Goal: Entertainment & Leisure: Consume media (video, audio)

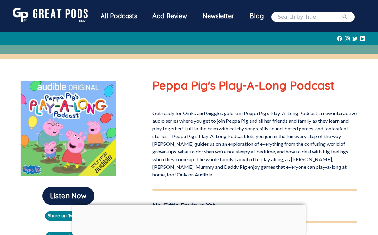
click at [30, 52] on div at bounding box center [189, 49] width 378 height 9
click at [29, 51] on div at bounding box center [189, 49] width 378 height 9
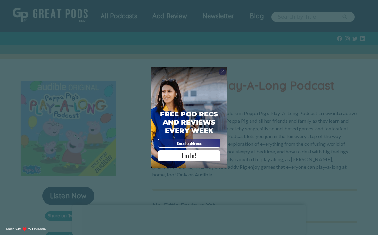
click at [191, 159] on span "I'm In!" at bounding box center [189, 156] width 15 height 6
click at [198, 159] on div "I'm In!" at bounding box center [188, 155] width 55 height 5
click at [188, 98] on div "Free Pod Recs and Reviews every week I'm In!" at bounding box center [189, 118] width 77 height 102
click at [109, 132] on div "X Free Pod Recs and Reviews every week I'm In! X Thanks Poddy People! See you T…" at bounding box center [189, 117] width 378 height 235
click at [104, 73] on div "X Free Pod Recs and Reviews every week I'm In! X Thanks Poddy People! See you T…" at bounding box center [189, 117] width 378 height 235
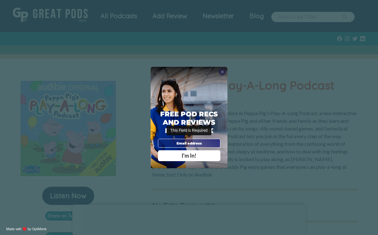
click at [144, 94] on div "X Free Pod Recs and Reviews every week I'm In! X Thanks Poddy People! See you T…" at bounding box center [189, 117] width 378 height 235
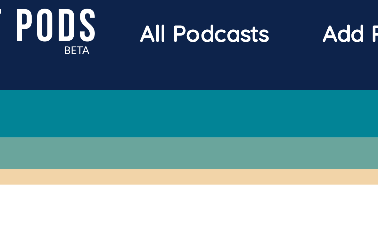
click at [93, 11] on div "All Podcasts" at bounding box center [119, 16] width 52 height 17
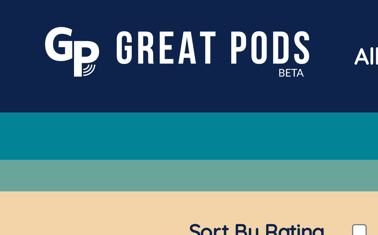
click at [45, 10] on img at bounding box center [50, 15] width 75 height 14
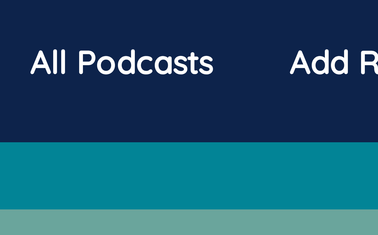
click at [93, 12] on div "All Podcasts" at bounding box center [119, 16] width 52 height 17
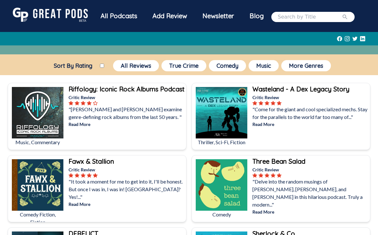
click at [74, 68] on label "Sort By Rating" at bounding box center [73, 65] width 54 height 7
click at [100, 68] on input "Sort By Rating" at bounding box center [102, 66] width 4 height 4
checkbox input "true"
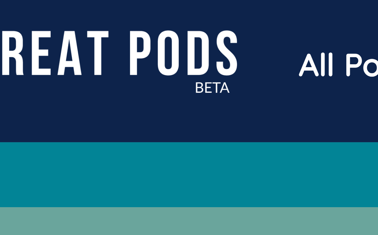
click at [19, 15] on img at bounding box center [50, 15] width 75 height 14
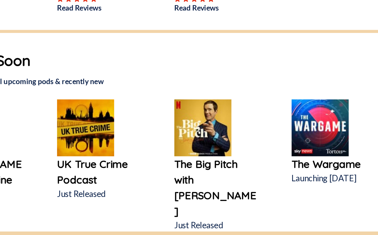
scroll to position [217, 0]
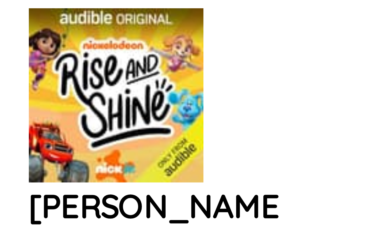
click at [13, 144] on img at bounding box center [30, 161] width 35 height 35
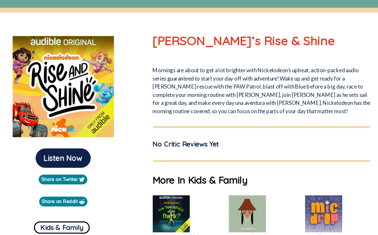
scroll to position [44, 0]
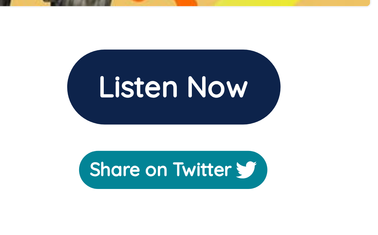
click at [42, 143] on button "Listen Now" at bounding box center [68, 152] width 52 height 18
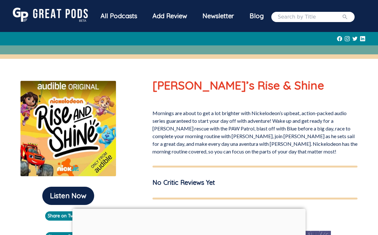
click at [33, 16] on img at bounding box center [50, 15] width 75 height 14
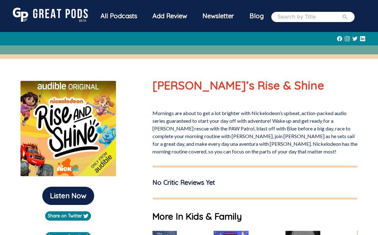
click at [43, 9] on img at bounding box center [50, 15] width 75 height 14
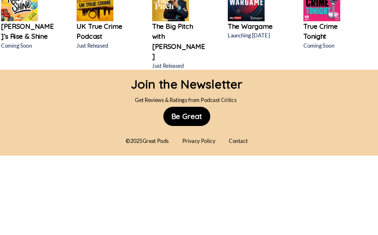
scroll to position [371, 0]
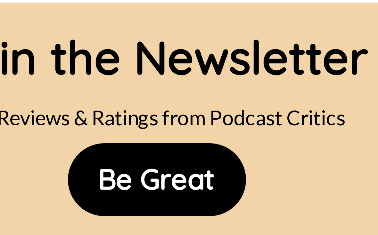
click at [167, 107] on button "Be Great" at bounding box center [189, 116] width 45 height 18
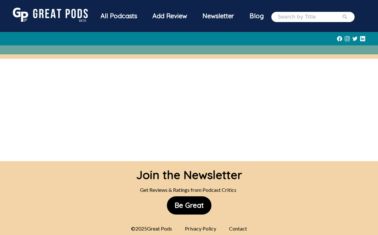
click at [37, 21] on img at bounding box center [50, 15] width 75 height 14
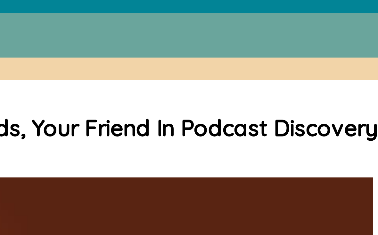
click at [31, 65] on h1 "Podcast critics' review & ratings - Welcome to Great Pods, Your Friend In Podca…" at bounding box center [110, 68] width 195 height 7
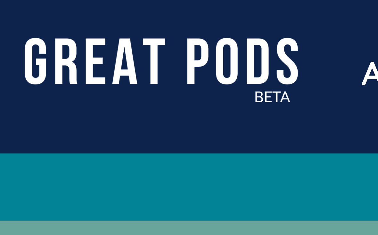
click at [21, 15] on img at bounding box center [50, 15] width 75 height 14
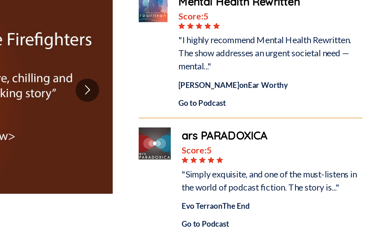
scroll to position [86, 0]
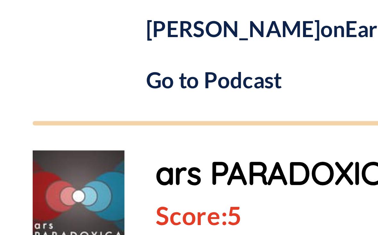
click at [244, 58] on div "Go to Podcast" at bounding box center [298, 61] width 109 height 7
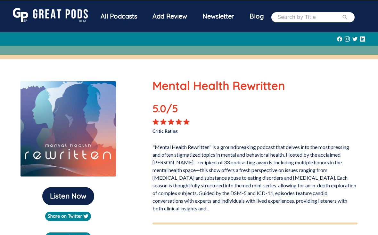
click at [40, 21] on img at bounding box center [50, 15] width 75 height 14
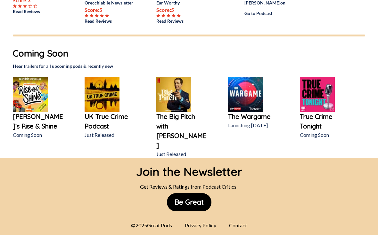
scroll to position [286, 0]
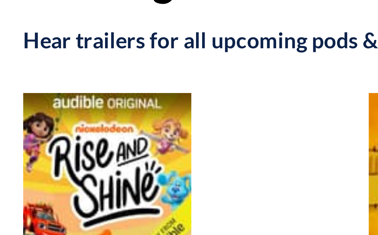
click at [14, 61] on h2 "Hear trailers for all upcoming pods & recently new" at bounding box center [189, 64] width 352 height 7
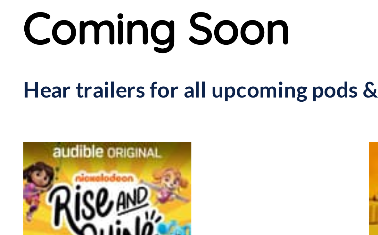
click at [15, 45] on h1 "Coming Soon" at bounding box center [189, 51] width 352 height 13
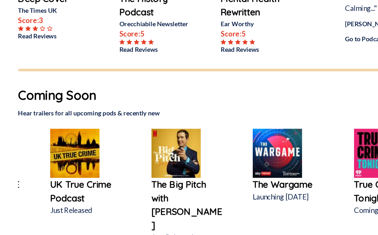
scroll to position [270, 0]
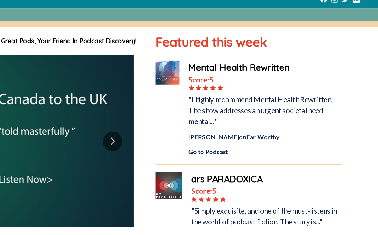
scroll to position [0, 0]
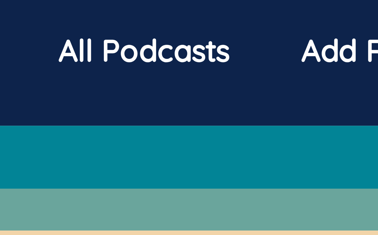
click at [93, 11] on div "All Podcasts" at bounding box center [119, 16] width 52 height 17
click at [93, 12] on div "All Podcasts" at bounding box center [119, 16] width 52 height 17
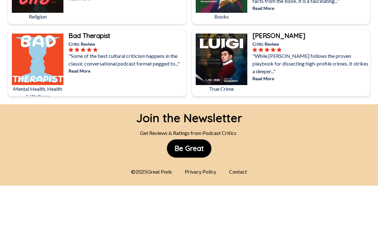
scroll to position [3593, 0]
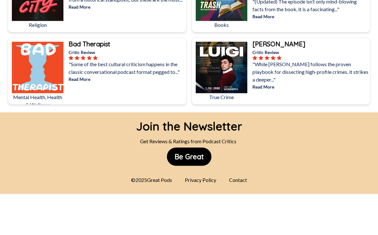
click at [198, 150] on button "Be Great" at bounding box center [189, 157] width 45 height 18
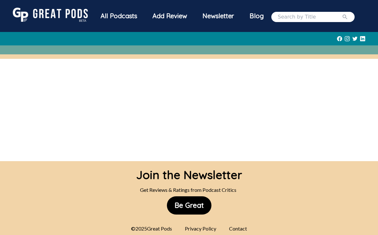
click at [32, 12] on img at bounding box center [50, 15] width 75 height 14
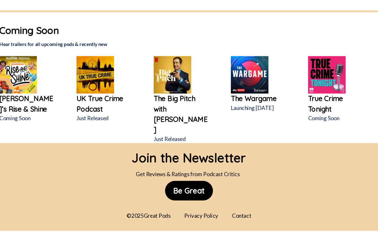
scroll to position [303, 0]
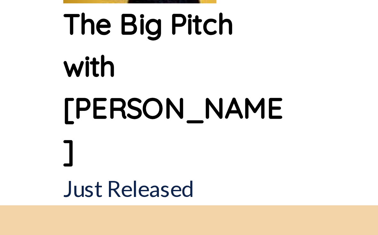
click at [156, 132] on p "Just Released" at bounding box center [181, 136] width 51 height 8
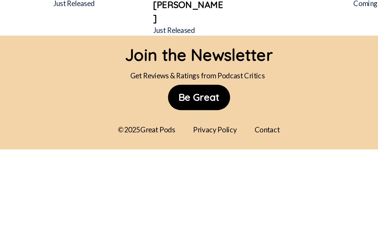
scroll to position [382, 0]
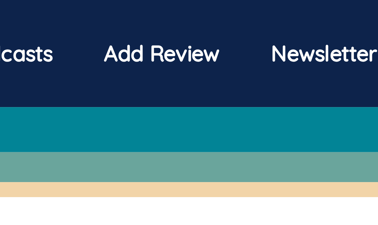
click at [145, 16] on div "Add Review" at bounding box center [170, 16] width 50 height 17
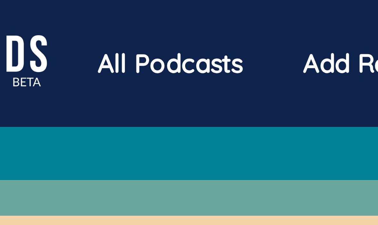
click at [93, 17] on div "All Podcasts" at bounding box center [119, 16] width 52 height 17
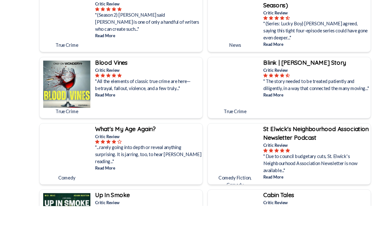
scroll to position [1536, 0]
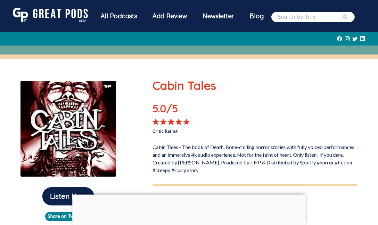
click at [38, 12] on img at bounding box center [50, 15] width 75 height 14
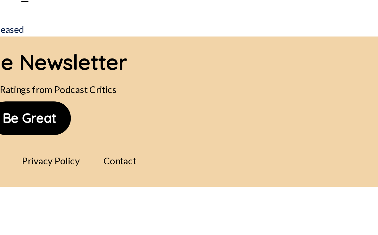
scroll to position [321, 0]
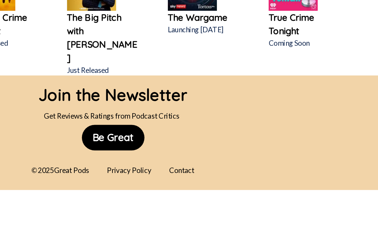
click at [181, 183] on div "Privacy Policy" at bounding box center [200, 189] width 39 height 13
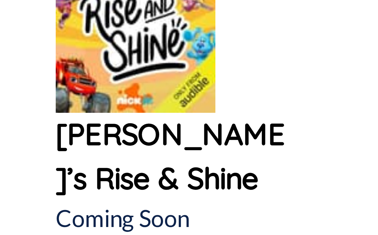
click at [23, 96] on img at bounding box center [30, 113] width 35 height 35
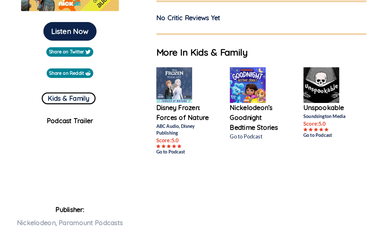
scroll to position [166, 0]
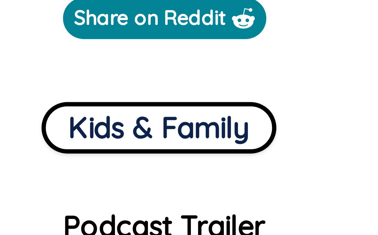
click at [41, 90] on button "Kids & Family" at bounding box center [67, 96] width 53 height 12
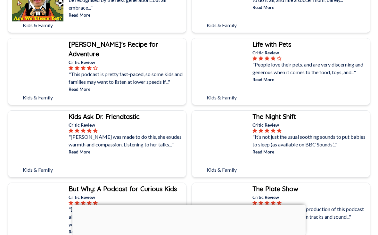
scroll to position [176, 0]
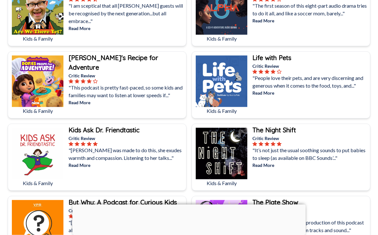
click at [31, 92] on img at bounding box center [38, 82] width 52 height 52
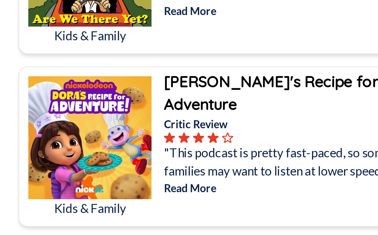
scroll to position [69, 0]
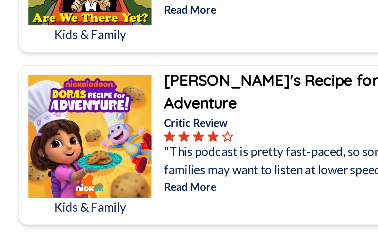
click at [24, 163] on img at bounding box center [38, 189] width 52 height 52
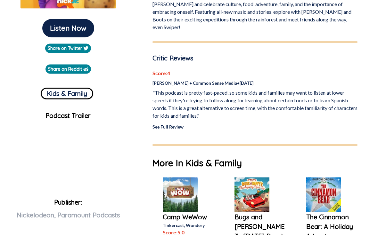
scroll to position [169, 0]
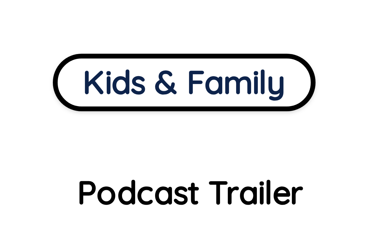
click at [28, 110] on p "Podcast Trailer" at bounding box center [68, 115] width 126 height 10
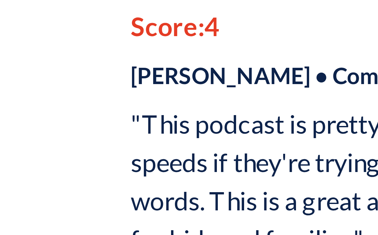
click at [152, 123] on link "See Full Review" at bounding box center [167, 125] width 31 height 5
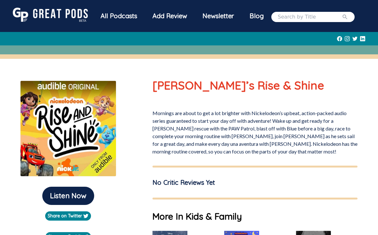
click at [18, 15] on img at bounding box center [50, 15] width 75 height 14
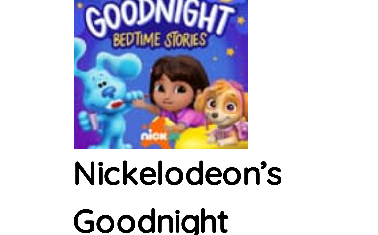
click at [224, 115] on p "Nickelodeon’s Goodnight Bedtime Stories" at bounding box center [249, 129] width 51 height 29
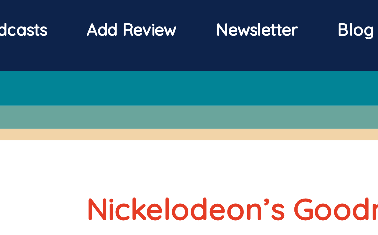
click at [54, 32] on div at bounding box center [189, 38] width 352 height 13
click at [48, 39] on div at bounding box center [189, 38] width 352 height 13
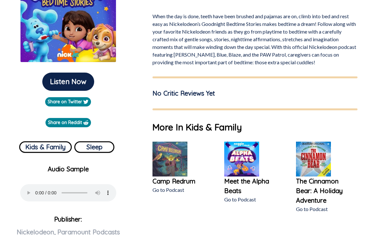
scroll to position [96, 0]
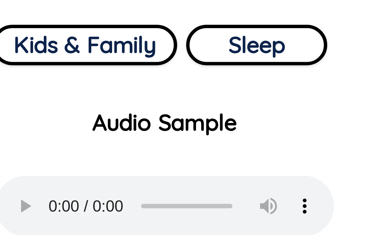
click at [36, 183] on p "Audio Sample" at bounding box center [68, 188] width 126 height 10
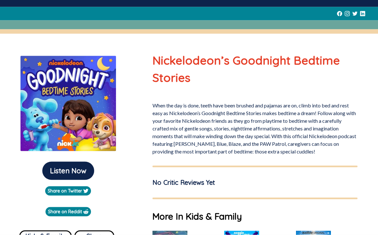
scroll to position [0, 0]
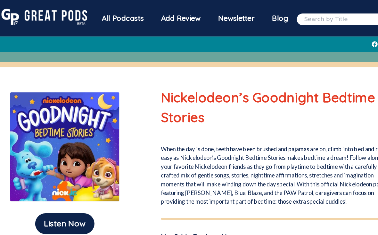
click at [17, 19] on img at bounding box center [50, 15] width 75 height 14
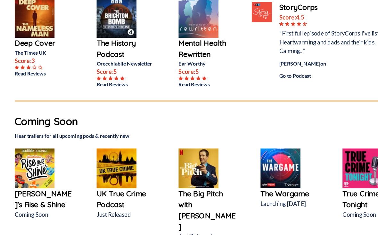
scroll to position [219, 0]
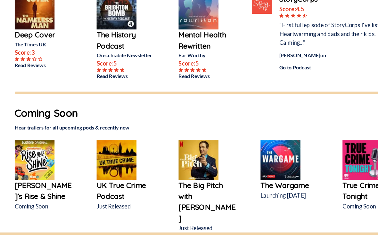
click at [27, 148] on img at bounding box center [30, 159] width 35 height 35
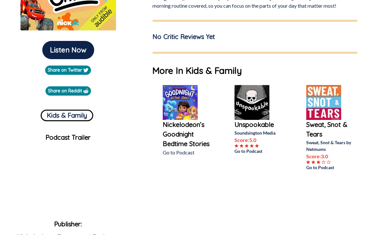
scroll to position [146, 0]
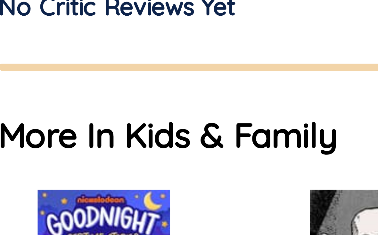
click at [152, 64] on h1 "More In Kids & Family" at bounding box center [254, 70] width 205 height 13
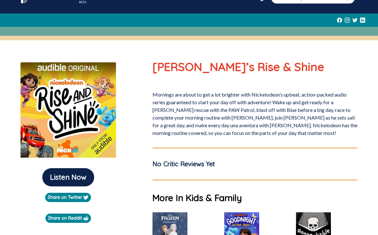
scroll to position [0, 0]
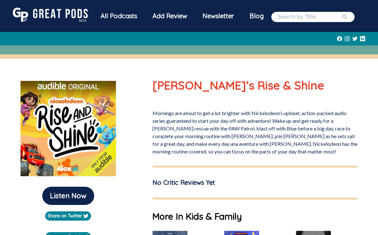
click at [32, 71] on div "Listen Now Share on Twitter Share on Reddit Kids & Family Podcast Trailer Publi…" at bounding box center [189, 238] width 378 height 359
click at [37, 117] on img at bounding box center [68, 129] width 96 height 96
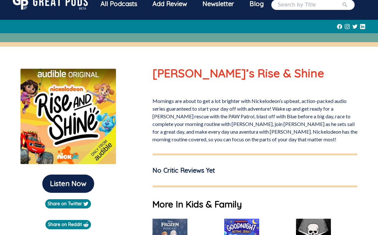
scroll to position [13, 0]
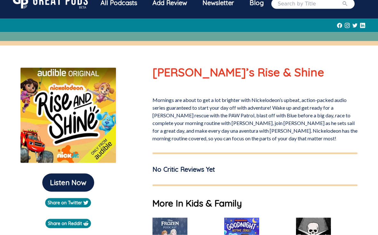
click at [58, 181] on button "Listen Now" at bounding box center [68, 183] width 52 height 18
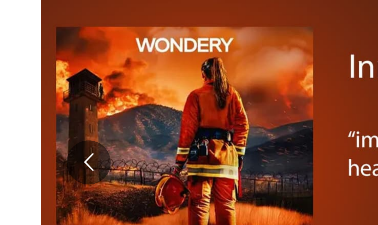
click at [26, 133] on button "Go to previous slide" at bounding box center [28, 140] width 14 height 14
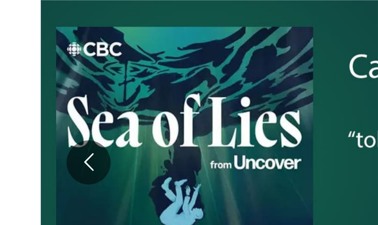
click at [28, 133] on button "Go to previous slide" at bounding box center [28, 140] width 14 height 14
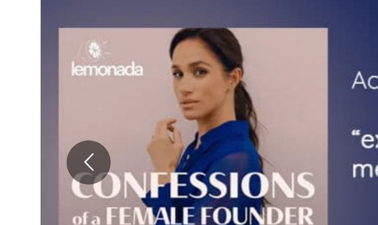
click at [25, 133] on button "Go to previous slide" at bounding box center [28, 140] width 14 height 14
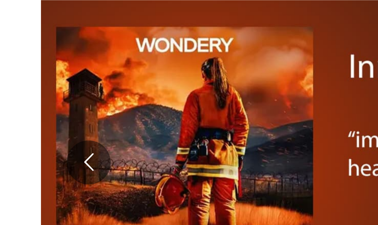
click at [29, 133] on button "Go to previous slide" at bounding box center [28, 140] width 14 height 14
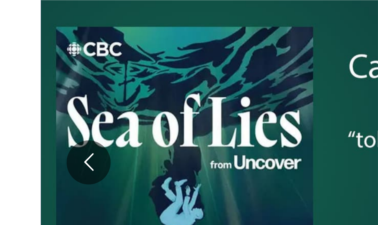
click at [27, 133] on button "Go to previous slide" at bounding box center [28, 140] width 14 height 14
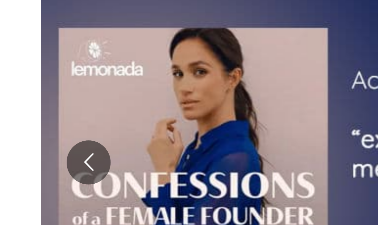
click at [26, 133] on button "Go to previous slide" at bounding box center [28, 140] width 14 height 14
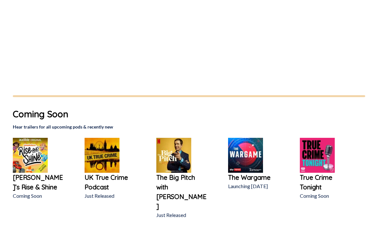
scroll to position [326, 0]
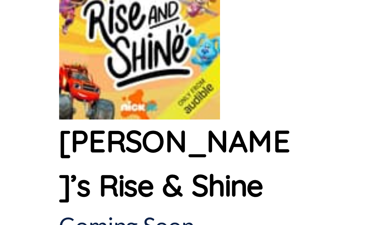
click at [20, 170] on p "Nick Jr’s Rise & Shine" at bounding box center [38, 179] width 51 height 19
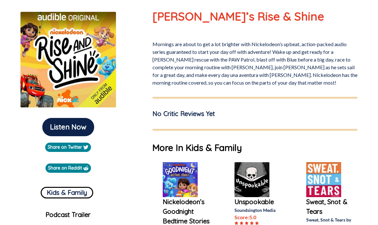
scroll to position [79, 0]
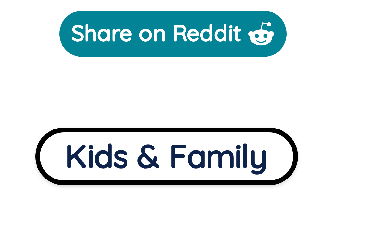
click at [41, 177] on button "Kids & Family" at bounding box center [67, 183] width 53 height 12
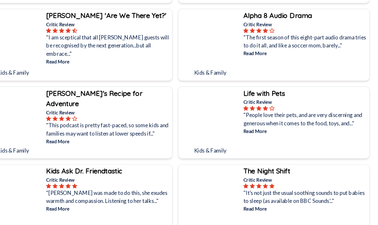
scroll to position [138, 0]
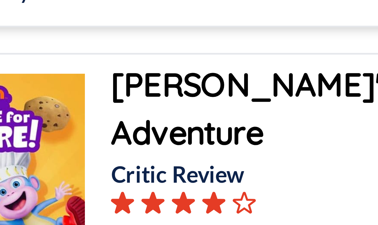
click at [69, 111] on p "Critic Review" at bounding box center [127, 114] width 116 height 7
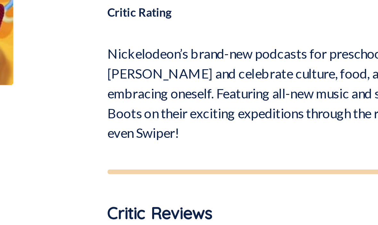
scroll to position [15, 0]
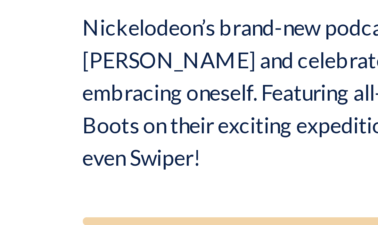
click at [152, 207] on p "Critic Reviews" at bounding box center [254, 212] width 205 height 10
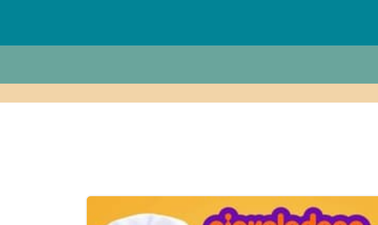
scroll to position [35, 0]
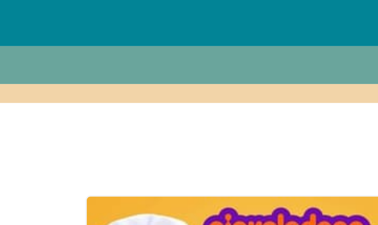
click at [21, 21] on div at bounding box center [189, 22] width 378 height 4
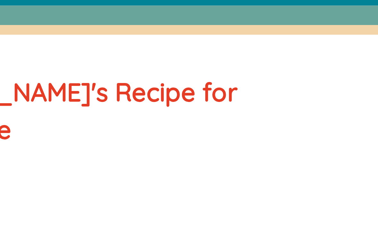
scroll to position [6, 0]
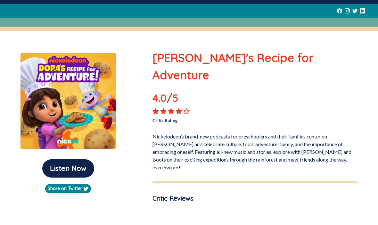
click at [70, 181] on button "Listen Now" at bounding box center [68, 190] width 52 height 18
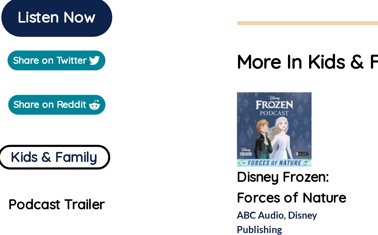
scroll to position [72, 0]
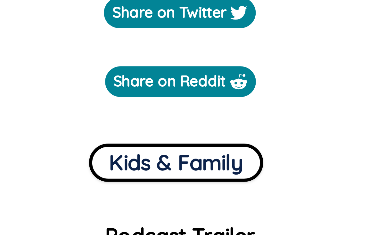
click at [41, 184] on button "Kids & Family" at bounding box center [67, 190] width 53 height 12
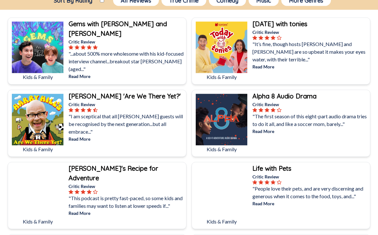
scroll to position [70, 0]
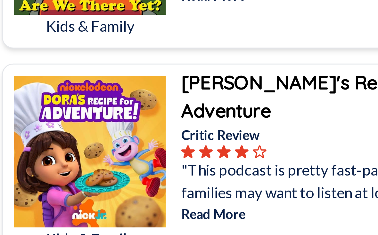
click at [16, 162] on img at bounding box center [38, 188] width 52 height 52
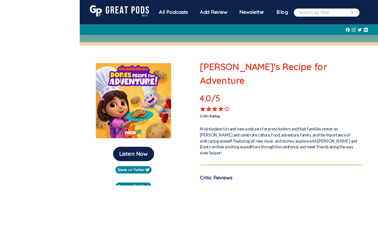
scroll to position [31, 0]
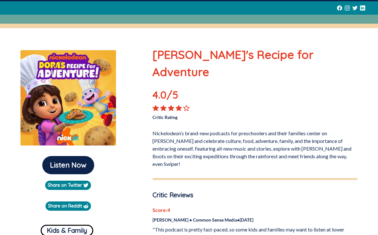
click at [63, 169] on button "Listen Now" at bounding box center [68, 165] width 52 height 18
click at [55, 168] on button "Listen Now" at bounding box center [68, 165] width 52 height 18
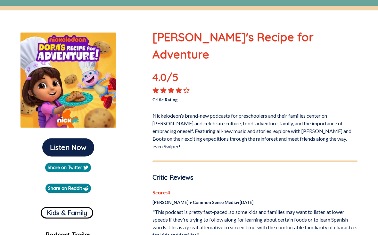
scroll to position [69, 0]
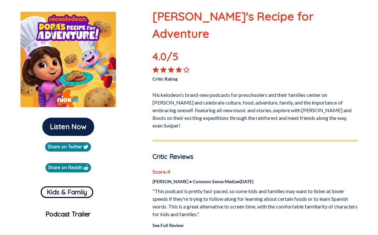
click at [58, 133] on button "Listen Now" at bounding box center [68, 127] width 52 height 18
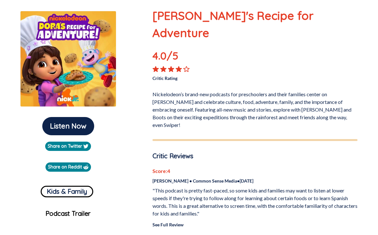
click at [66, 132] on button "Listen Now" at bounding box center [68, 126] width 52 height 18
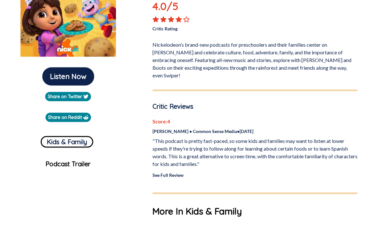
scroll to position [123, 0]
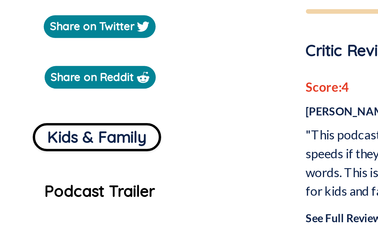
click at [5, 89] on div "Share on Twitter" at bounding box center [68, 93] width 126 height 9
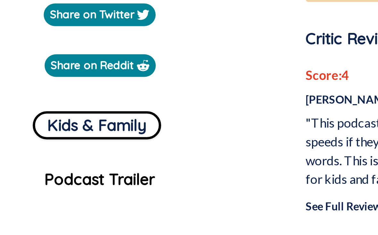
click at [41, 133] on button "Kids & Family" at bounding box center [67, 139] width 53 height 12
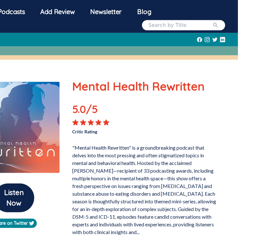
scroll to position [31, 0]
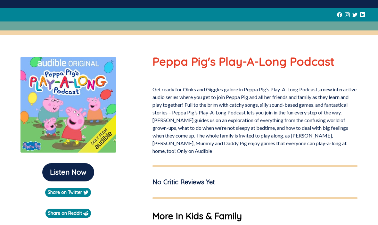
scroll to position [24, 0]
click at [61, 176] on button "Listen Now" at bounding box center [68, 172] width 52 height 18
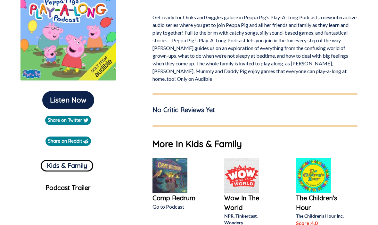
scroll to position [88, 0]
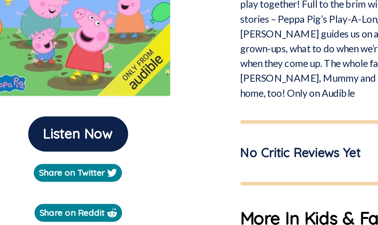
click at [42, 99] on button "Listen Now" at bounding box center [68, 108] width 52 height 18
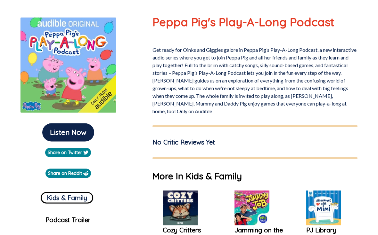
scroll to position [67, 0]
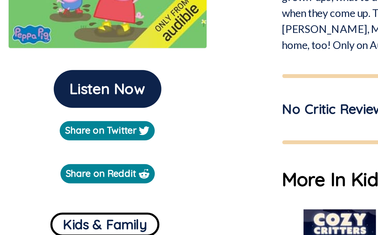
click at [42, 120] on button "Listen Now" at bounding box center [68, 129] width 52 height 18
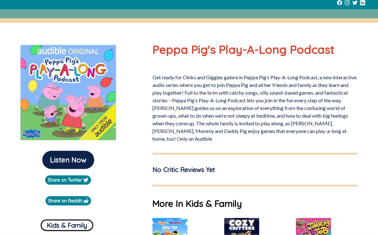
scroll to position [37, 0]
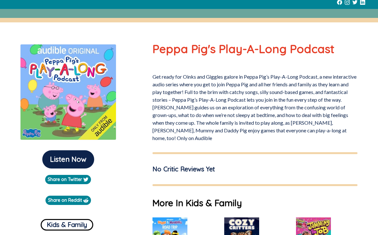
click at [66, 162] on button "Listen Now" at bounding box center [68, 160] width 52 height 18
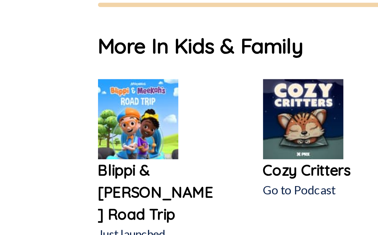
scroll to position [92, 0]
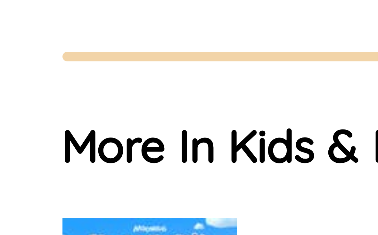
click at [152, 141] on h1 "More In Kids & Family" at bounding box center [254, 147] width 205 height 13
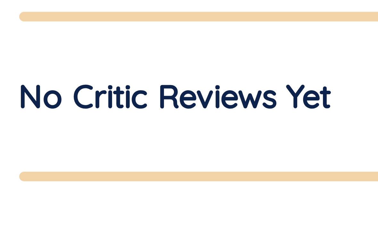
click at [152, 129] on hr at bounding box center [254, 130] width 205 height 2
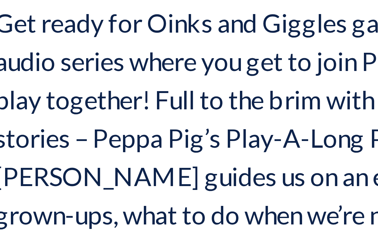
click at [152, 29] on p "Get ready for Oinks and Giggles galore in Peppa Pig’s Play-A-Long Podcast, a ne…" at bounding box center [254, 51] width 205 height 72
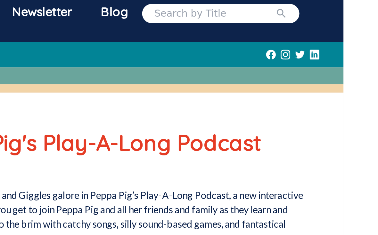
scroll to position [0, 0]
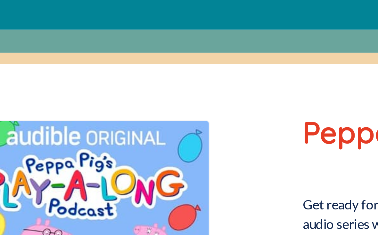
click at [20, 81] on img at bounding box center [68, 129] width 96 height 96
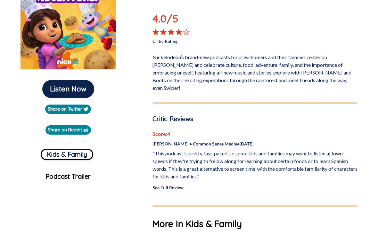
scroll to position [107, 0]
click at [74, 155] on button "Kids & Family" at bounding box center [67, 155] width 53 height 12
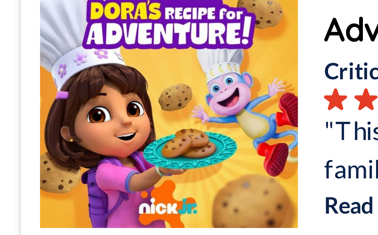
scroll to position [228, 0]
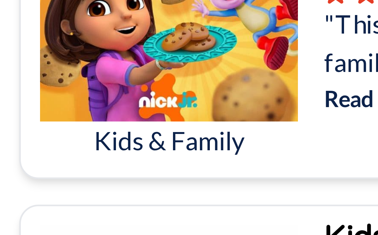
click at [22, 55] on p "Kids & Family" at bounding box center [38, 59] width 52 height 8
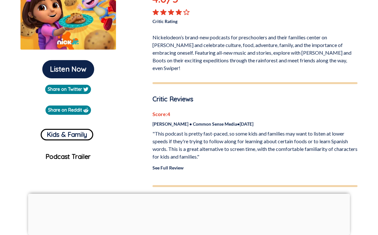
scroll to position [127, 0]
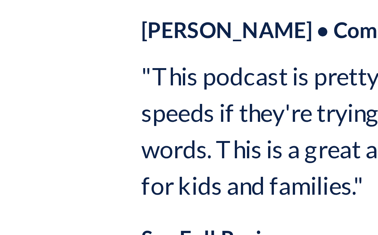
click at [152, 165] on link "See Full Review" at bounding box center [167, 167] width 31 height 5
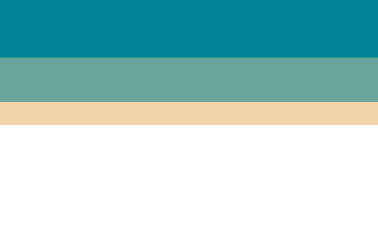
click at [34, 54] on div at bounding box center [189, 56] width 378 height 4
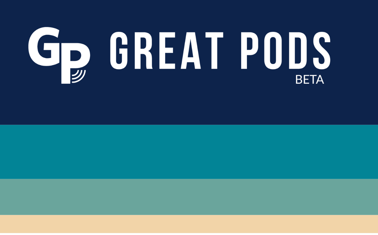
click at [76, 21] on img at bounding box center [50, 15] width 75 height 14
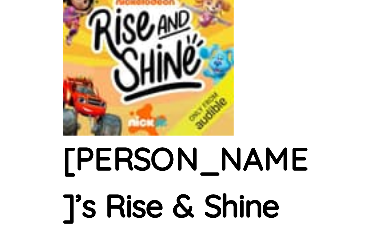
click at [23, 65] on img at bounding box center [30, 82] width 35 height 35
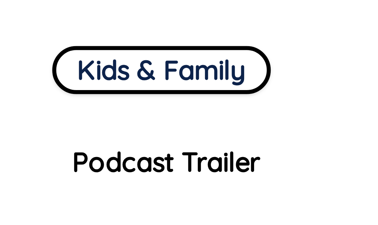
scroll to position [66, 0]
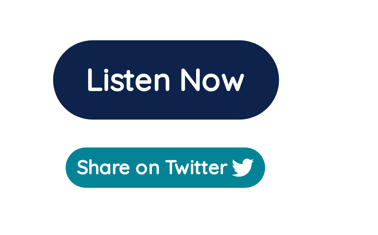
click at [42, 121] on button "Listen Now" at bounding box center [68, 130] width 52 height 18
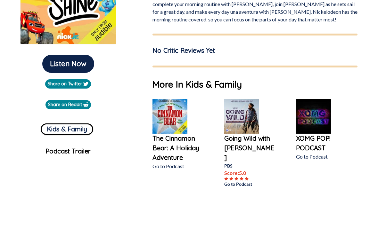
scroll to position [120, 0]
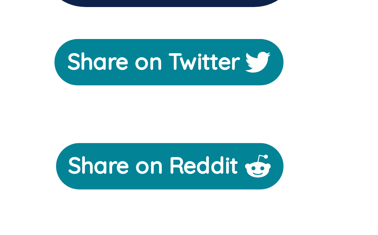
click at [45, 113] on link "Share on Reddit" at bounding box center [67, 117] width 45 height 9
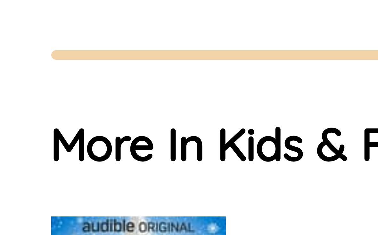
click at [152, 90] on h1 "More In Kids & Family" at bounding box center [254, 96] width 205 height 13
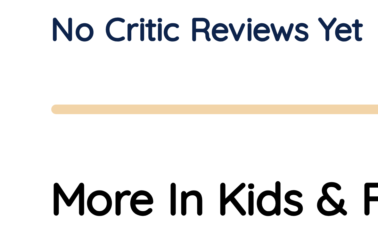
click at [152, 78] on hr at bounding box center [254, 79] width 205 height 2
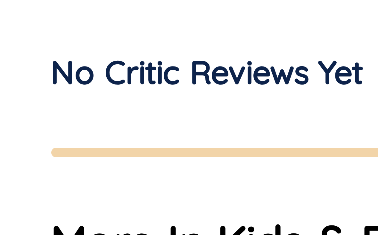
click at [152, 58] on h1 "No Critic Reviews Yet" at bounding box center [183, 63] width 62 height 10
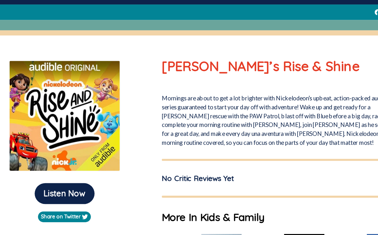
scroll to position [13, 0]
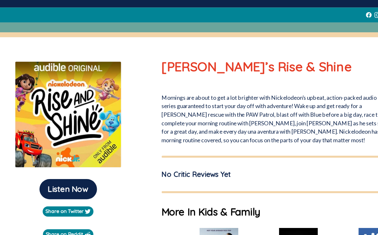
click at [53, 174] on button "Listen Now" at bounding box center [68, 183] width 52 height 18
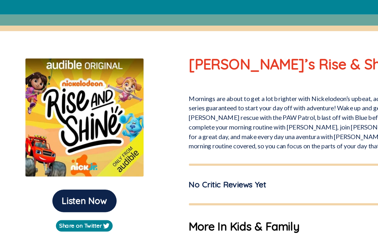
scroll to position [0, 0]
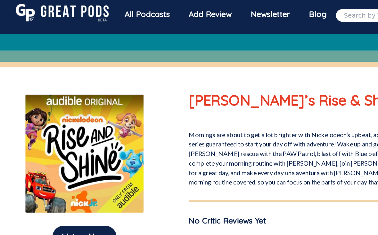
click at [24, 117] on img at bounding box center [68, 129] width 96 height 96
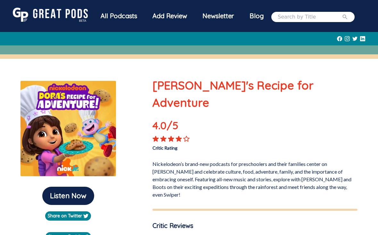
click at [51, 192] on button "Listen Now" at bounding box center [68, 196] width 52 height 18
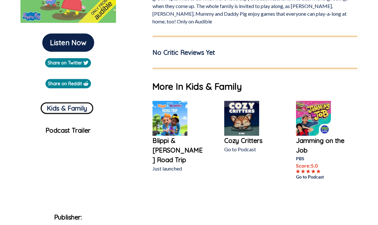
scroll to position [159, 0]
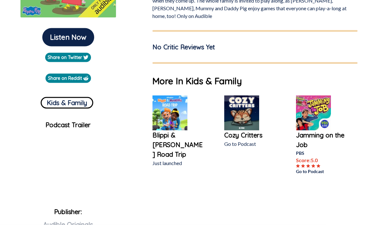
click at [46, 106] on button "Kids & Family" at bounding box center [67, 103] width 53 height 12
click at [55, 101] on button "Kids & Family" at bounding box center [67, 103] width 53 height 12
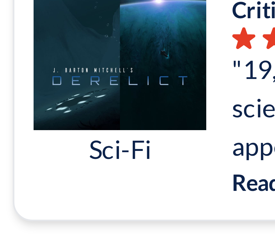
scroll to position [69, 0]
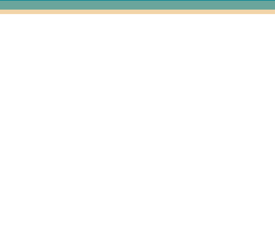
scroll to position [69, 0]
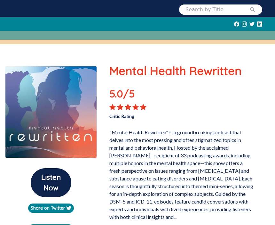
scroll to position [40, 0]
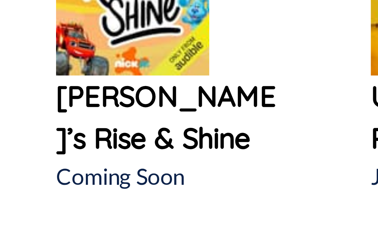
click at [21, 147] on p "Nick Jr’s Rise & Shine" at bounding box center [38, 156] width 51 height 19
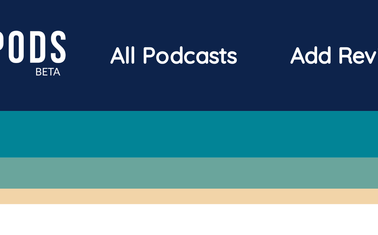
click at [93, 20] on div "All Podcasts" at bounding box center [119, 16] width 52 height 17
click at [93, 18] on div "All Podcasts" at bounding box center [119, 16] width 52 height 17
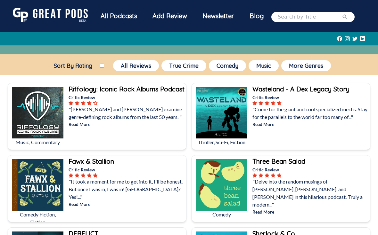
click at [44, 16] on img at bounding box center [50, 15] width 75 height 14
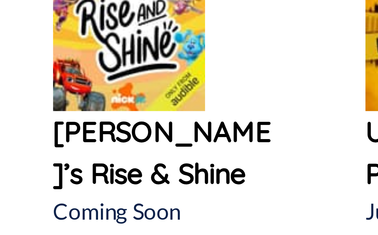
scroll to position [198, 0]
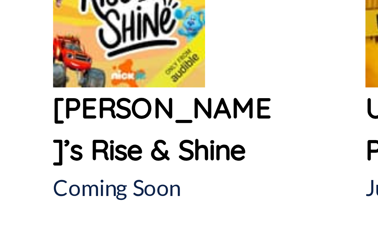
click at [16, 199] on p "Nick Jr’s Rise & Shine" at bounding box center [38, 208] width 51 height 19
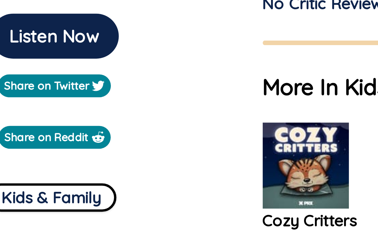
scroll to position [178, 0]
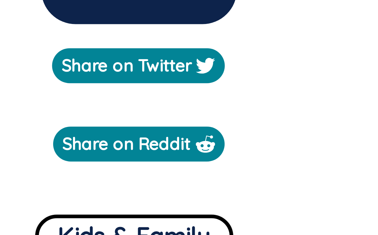
click at [41, 78] on button "Kids & Family" at bounding box center [67, 84] width 53 height 12
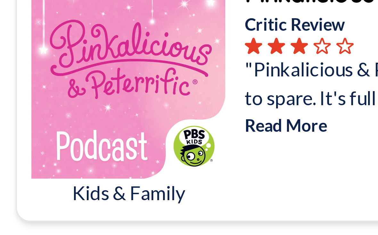
scroll to position [1008, 0]
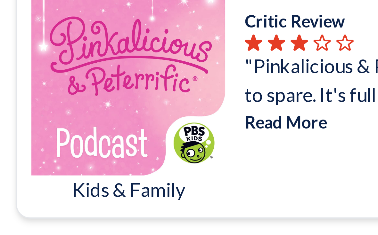
click at [21, 165] on img at bounding box center [38, 191] width 52 height 52
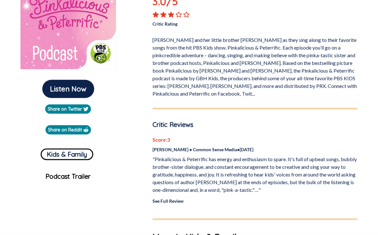
scroll to position [107, 0]
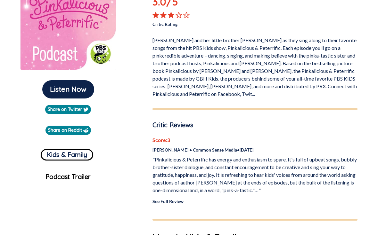
click at [62, 88] on button "Listen Now" at bounding box center [68, 89] width 52 height 18
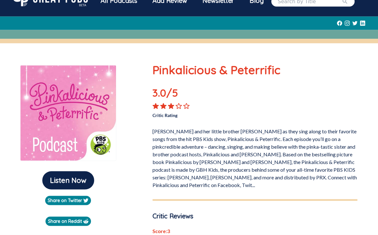
scroll to position [15, 0]
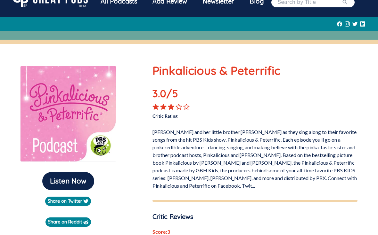
click button "Listen Now"
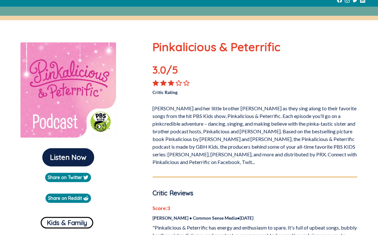
scroll to position [37, 0]
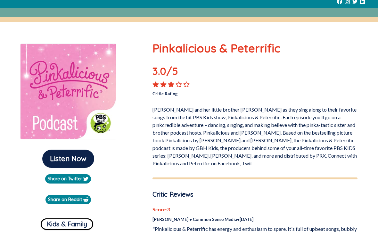
click button "Listen Now"
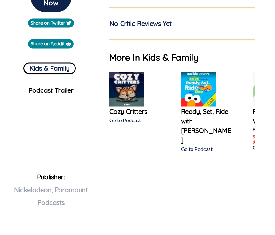
scroll to position [222, 0]
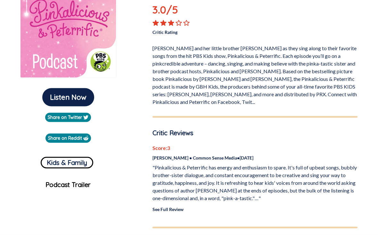
scroll to position [102, 0]
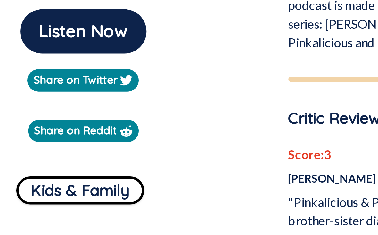
click at [41, 154] on button "Kids & Family" at bounding box center [67, 160] width 53 height 12
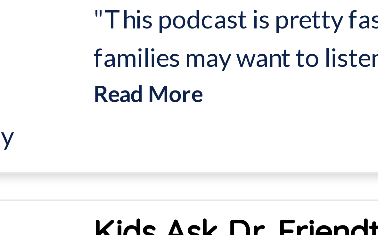
scroll to position [74, 0]
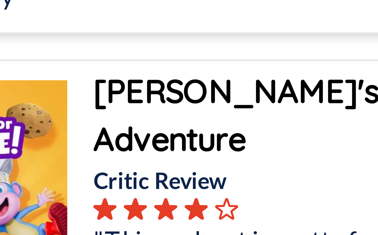
click at [69, 156] on b "Dora's Recipe for Adventure" at bounding box center [114, 165] width 90 height 18
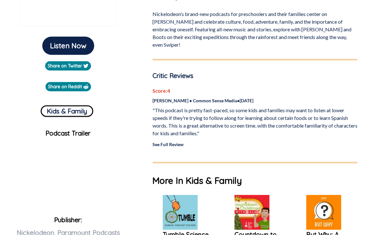
scroll to position [151, 0]
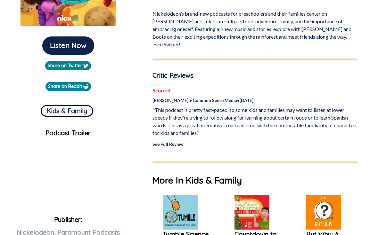
click at [60, 123] on div "Listen Now Share on Twitter Share on Reddit Kids & Family Podcast Trailer Publi…" at bounding box center [68, 106] width 126 height 352
click at [59, 111] on button "Kids & Family" at bounding box center [67, 111] width 53 height 12
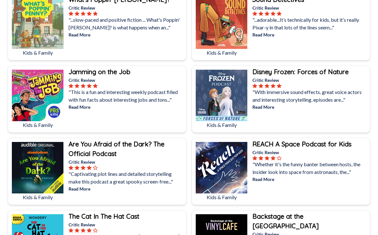
scroll to position [524, 0]
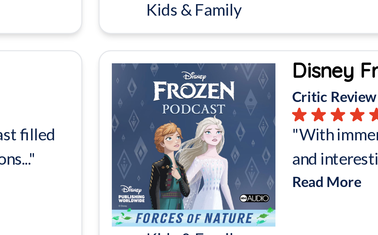
click at [196, 70] on img at bounding box center [222, 96] width 52 height 52
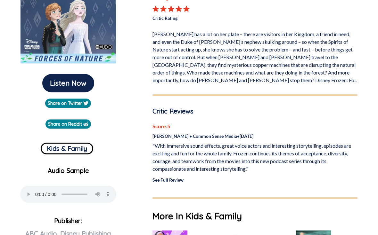
scroll to position [113, 0]
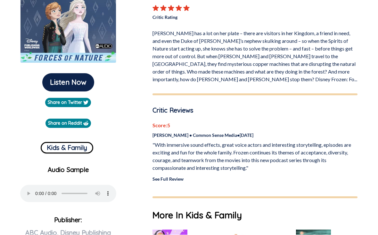
click at [57, 84] on button "Listen Now" at bounding box center [68, 83] width 52 height 18
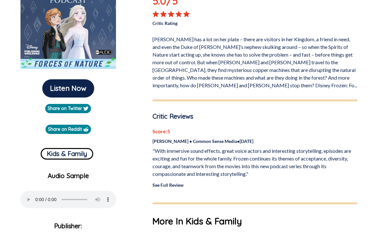
scroll to position [107, 0]
click at [56, 94] on button "Listen Now" at bounding box center [68, 89] width 52 height 18
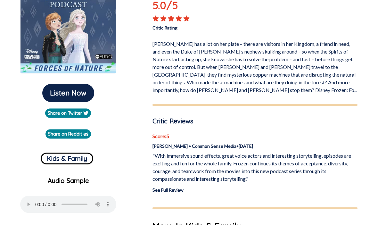
scroll to position [99, 0]
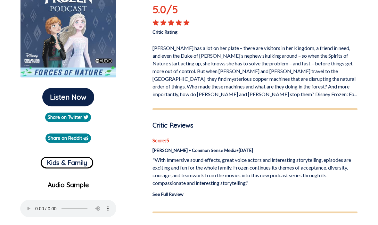
click at [57, 96] on button "Listen Now" at bounding box center [68, 97] width 52 height 18
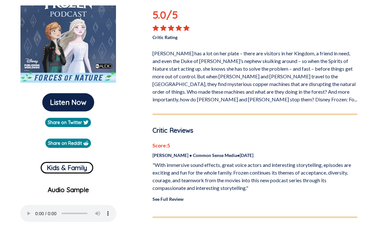
scroll to position [111, 0]
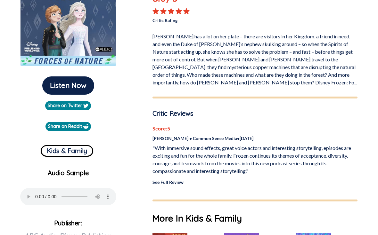
click at [68, 89] on button "Listen Now" at bounding box center [68, 86] width 52 height 18
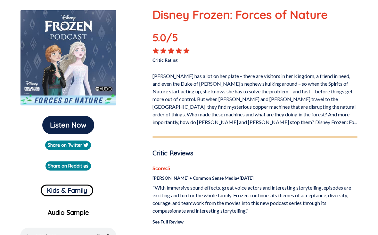
scroll to position [66, 0]
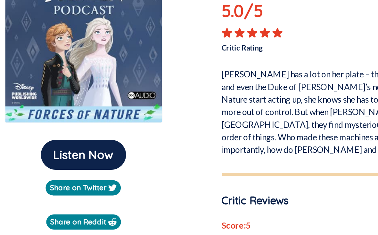
click at [42, 121] on button "Listen Now" at bounding box center [68, 130] width 52 height 18
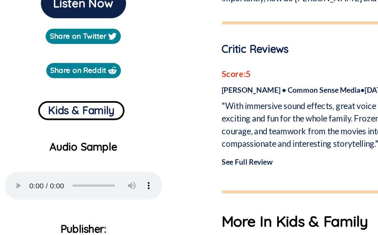
scroll to position [124, 0]
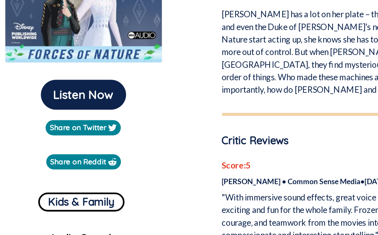
click at [50, 63] on button "Listen Now" at bounding box center [68, 72] width 52 height 18
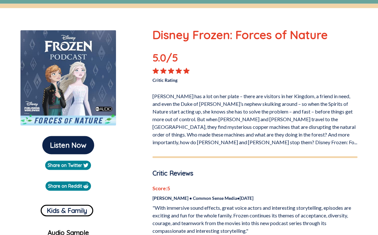
scroll to position [0, 0]
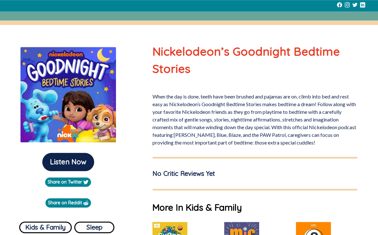
scroll to position [34, 0]
click at [49, 170] on button "Listen Now" at bounding box center [68, 162] width 52 height 18
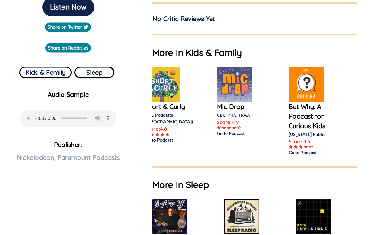
scroll to position [178, 0]
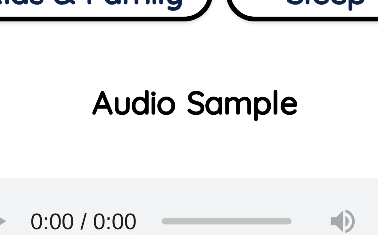
click at [27, 101] on p "Audio Sample" at bounding box center [68, 106] width 126 height 10
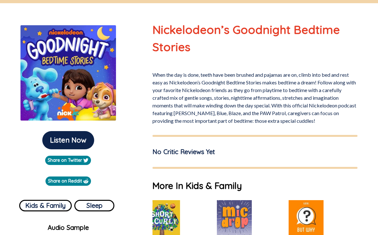
scroll to position [54, 0]
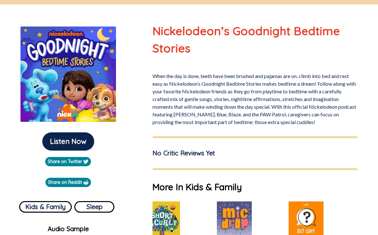
click at [60, 141] on button "Listen Now" at bounding box center [68, 142] width 52 height 18
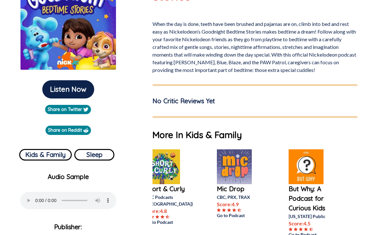
scroll to position [0, 0]
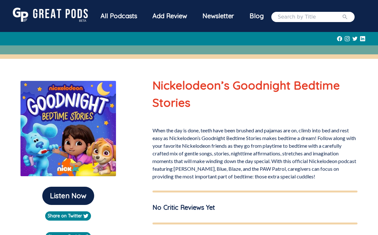
click at [32, 14] on img at bounding box center [50, 15] width 75 height 14
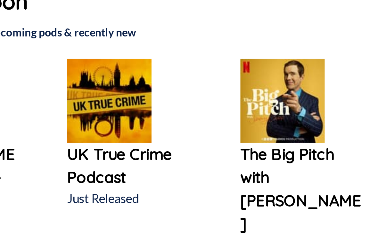
scroll to position [204, 0]
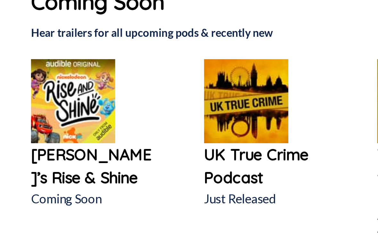
click at [24, 158] on img at bounding box center [30, 175] width 35 height 35
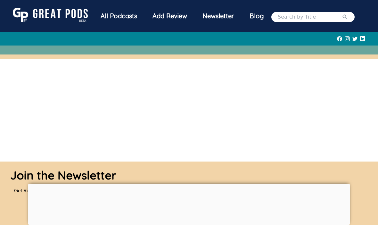
click at [14, 184] on div "Join the Newsletter" at bounding box center [63, 172] width 106 height 22
click at [20, 184] on div "Join the Newsletter" at bounding box center [63, 172] width 106 height 22
click at [177, 184] on div at bounding box center [189, 184] width 322 height 0
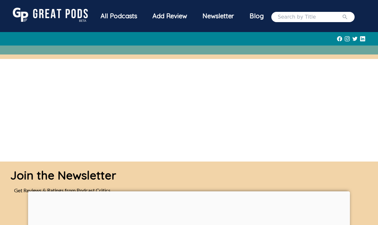
click at [187, 181] on div "Join the Newsletter Get Reviews & Ratings from Podcast Critics Be Great © 2025 …" at bounding box center [189, 205] width 378 height 89
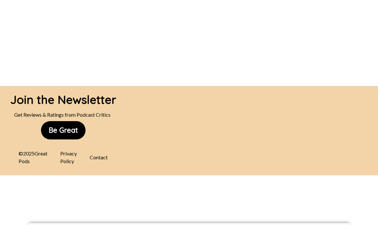
scroll to position [108, 0]
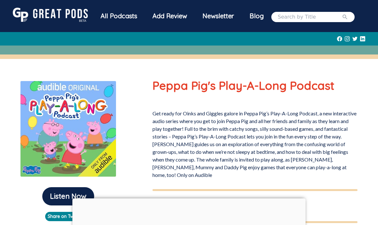
click at [71, 196] on button "Listen Now" at bounding box center [68, 196] width 52 height 18
